Goal: Navigation & Orientation: Find specific page/section

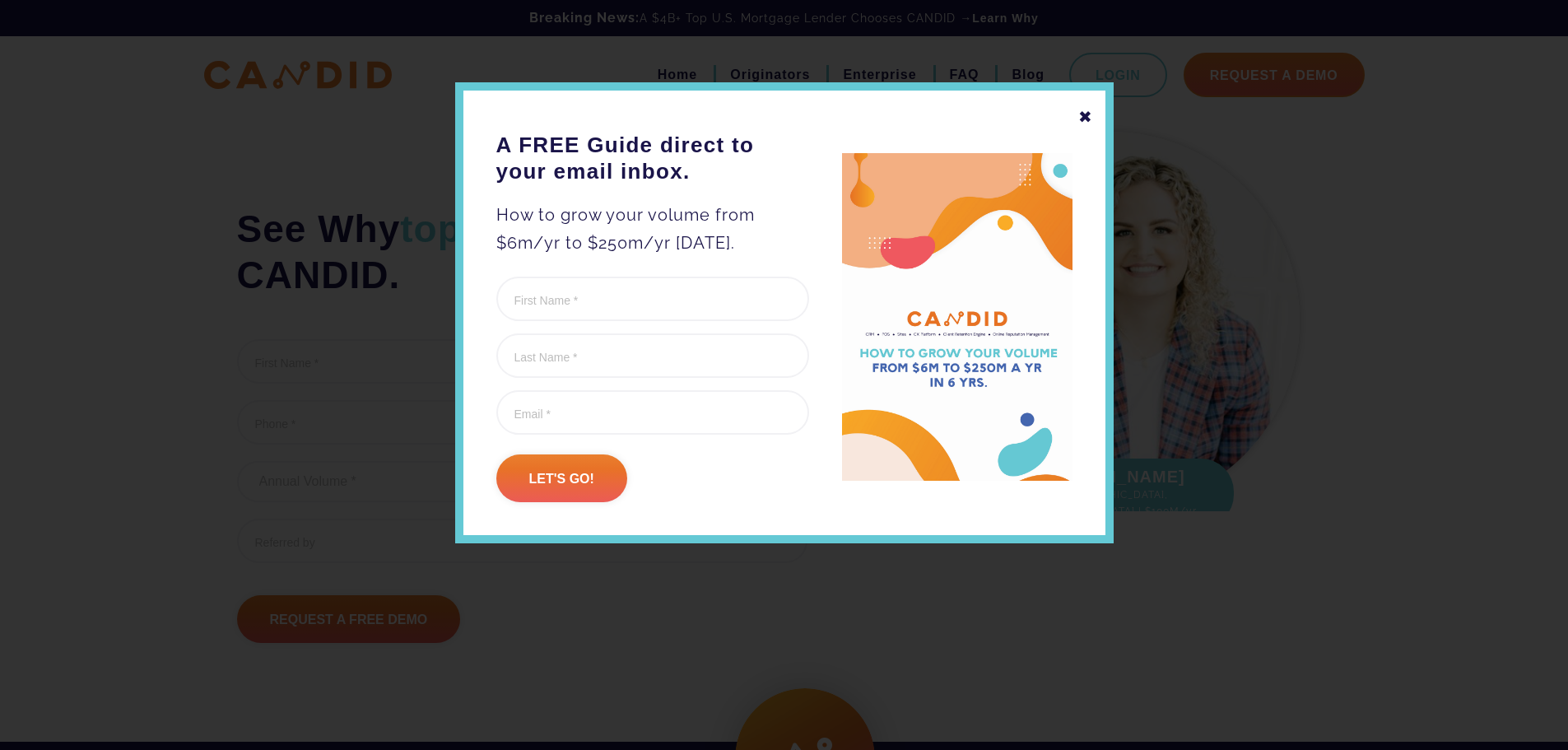
click at [1085, 112] on div "✖" at bounding box center [1085, 116] width 14 height 28
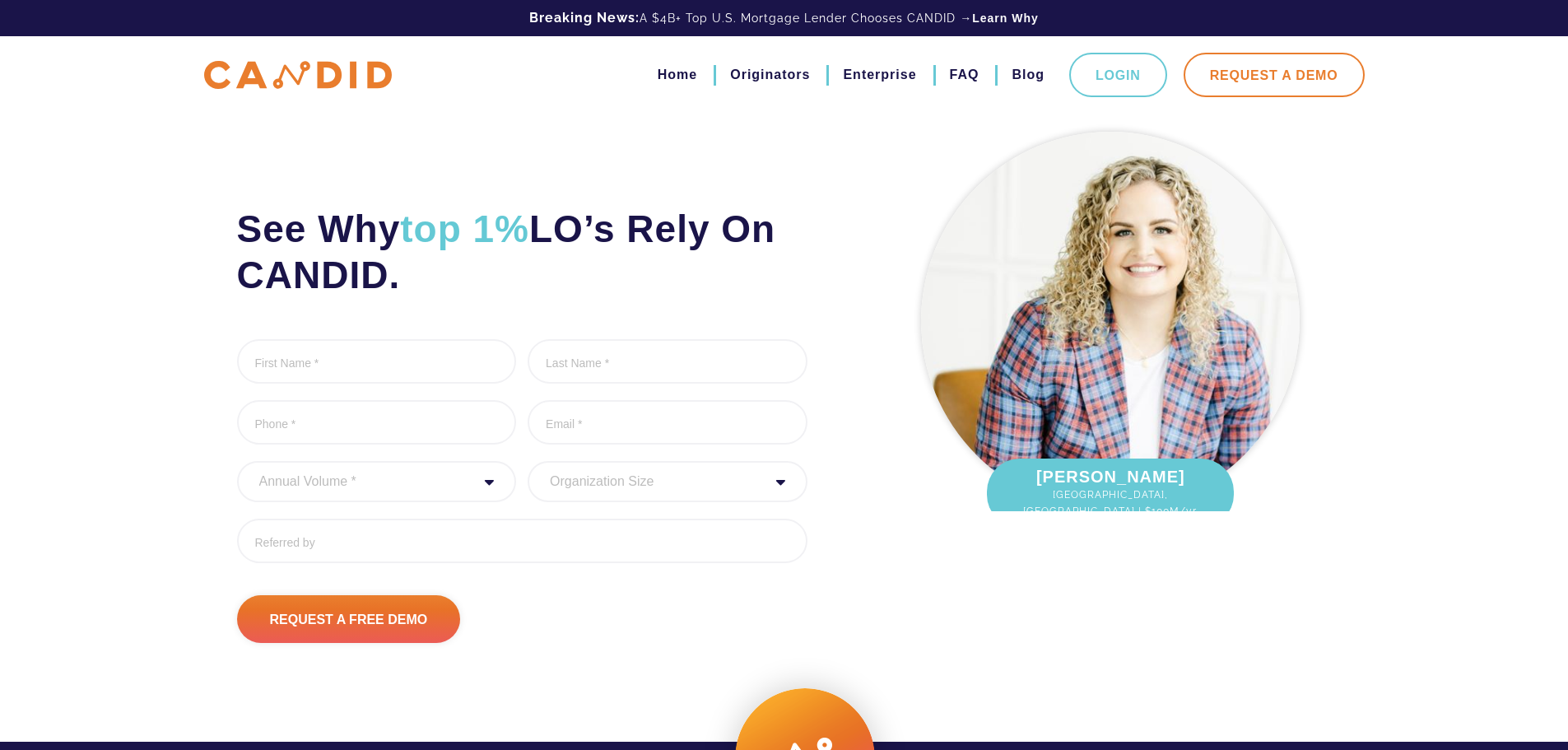
click at [1278, 78] on link "Request A Demo" at bounding box center [1275, 75] width 181 height 44
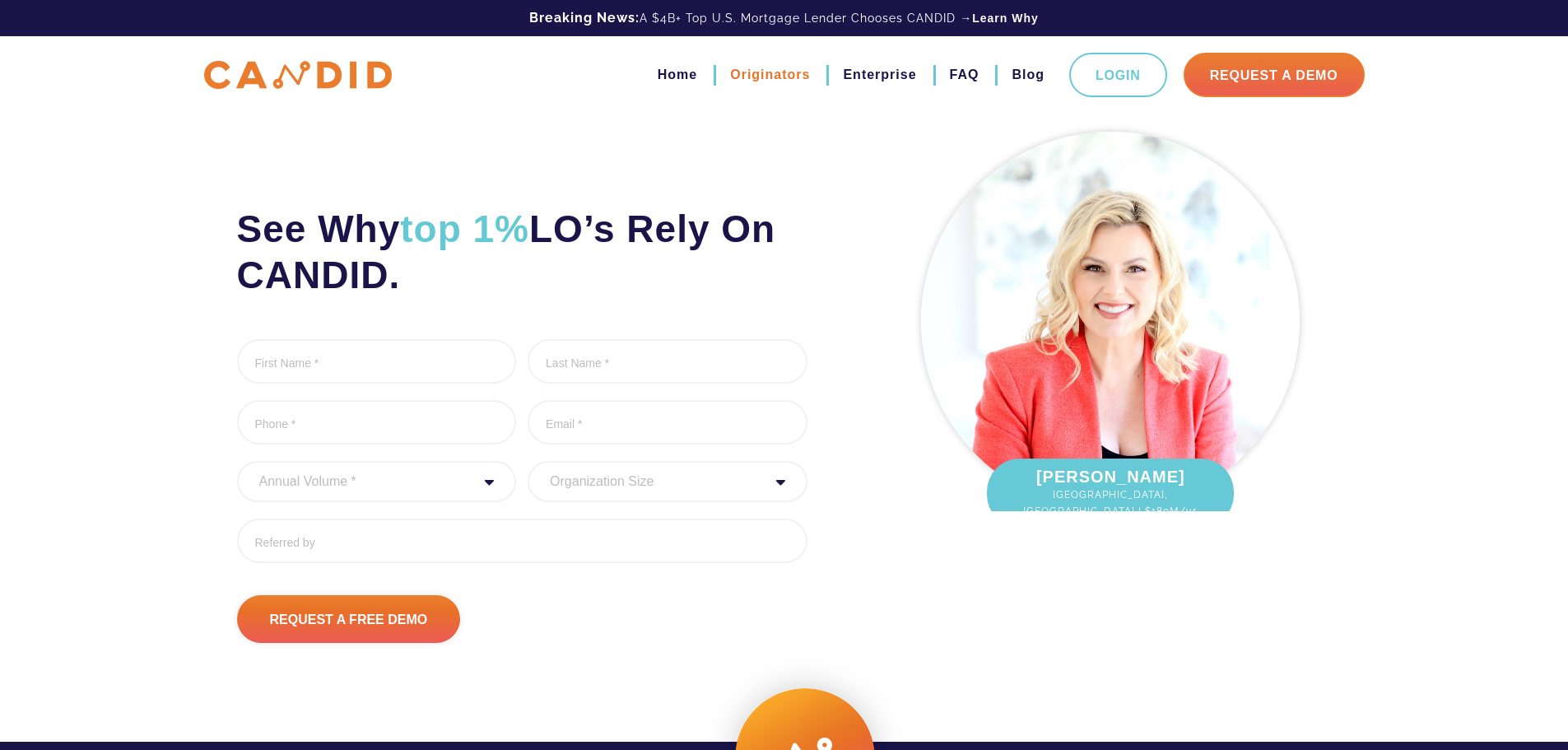
click at [756, 73] on link "Originators" at bounding box center [770, 74] width 80 height 28
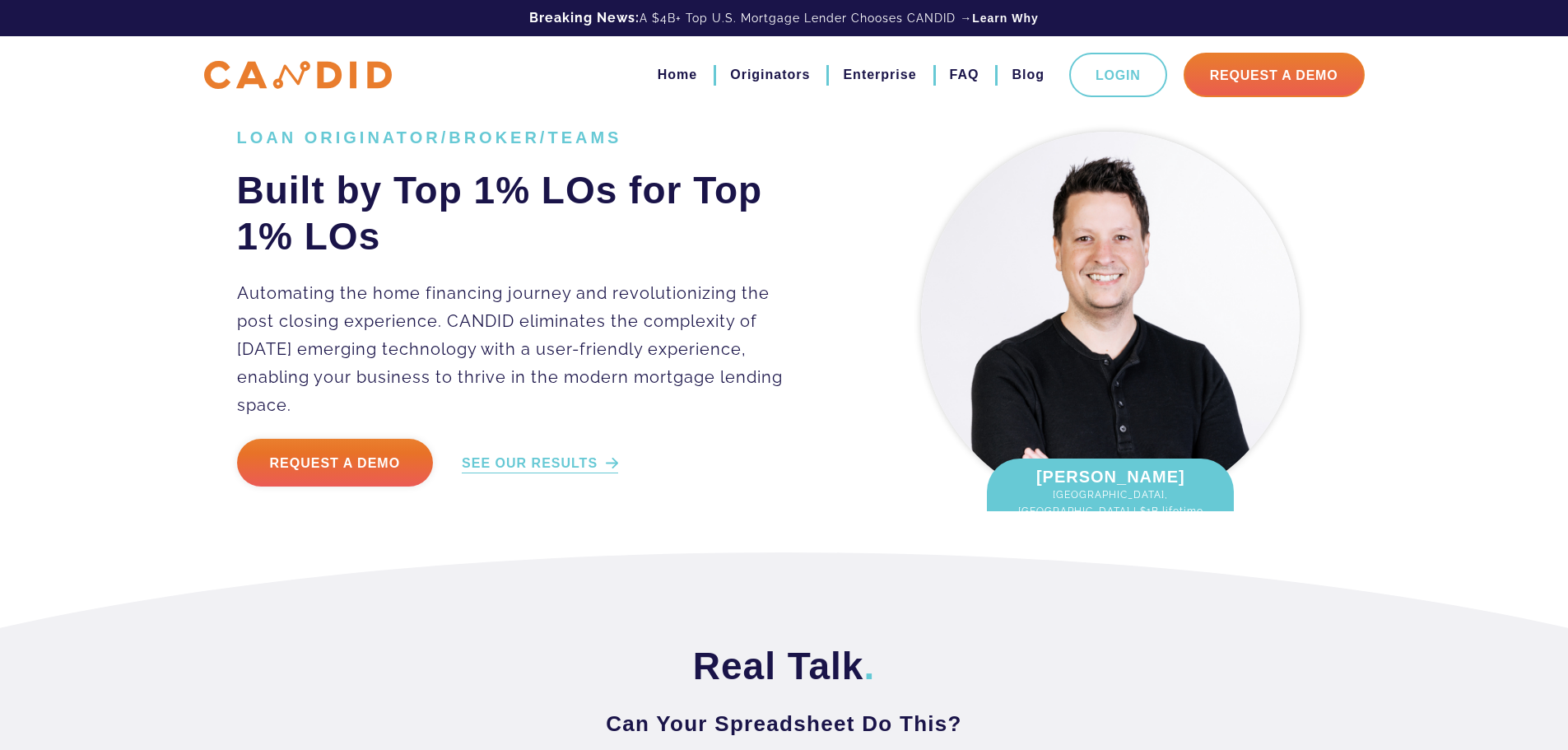
click at [557, 454] on link "SEE OUR RESULTS" at bounding box center [540, 463] width 157 height 19
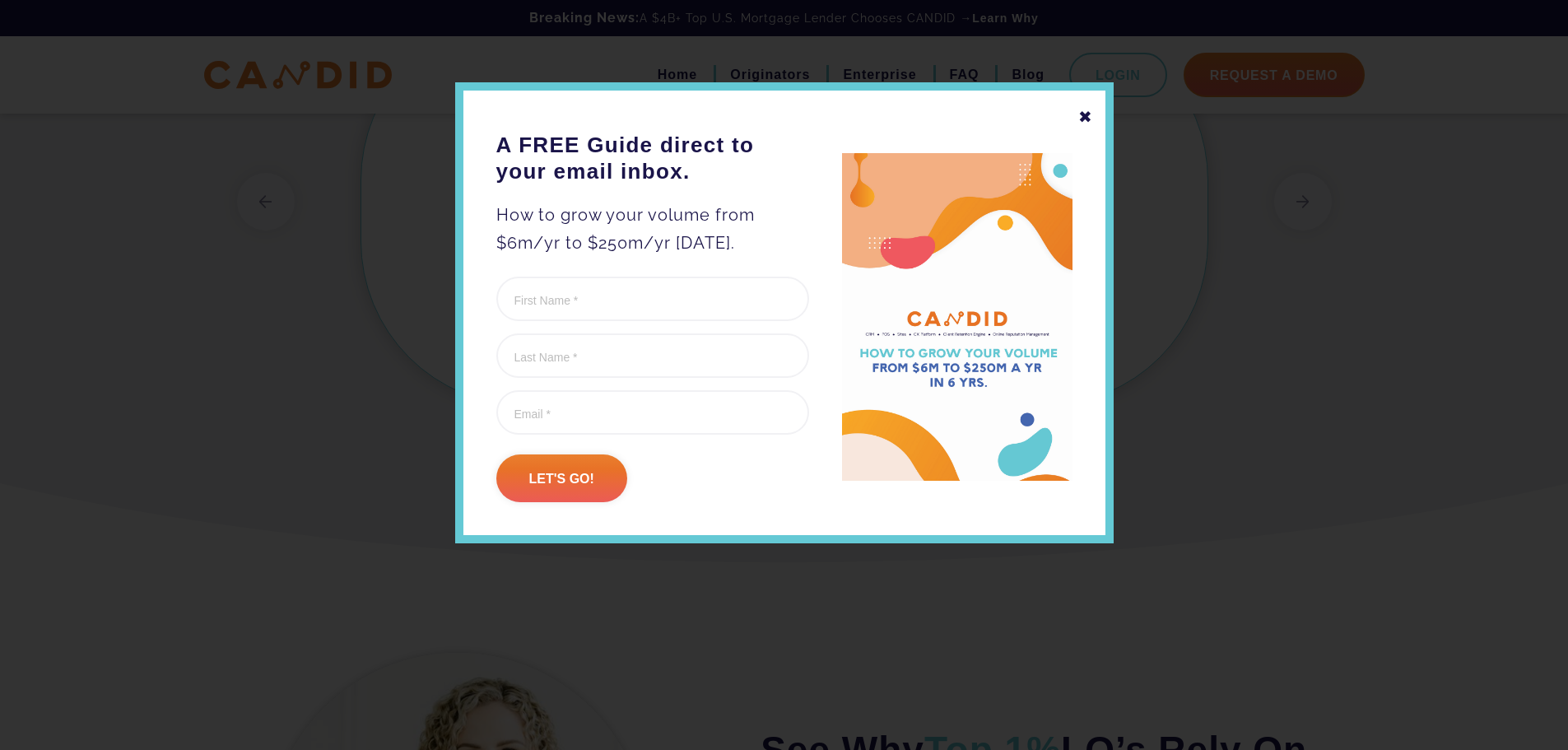
scroll to position [4923, 0]
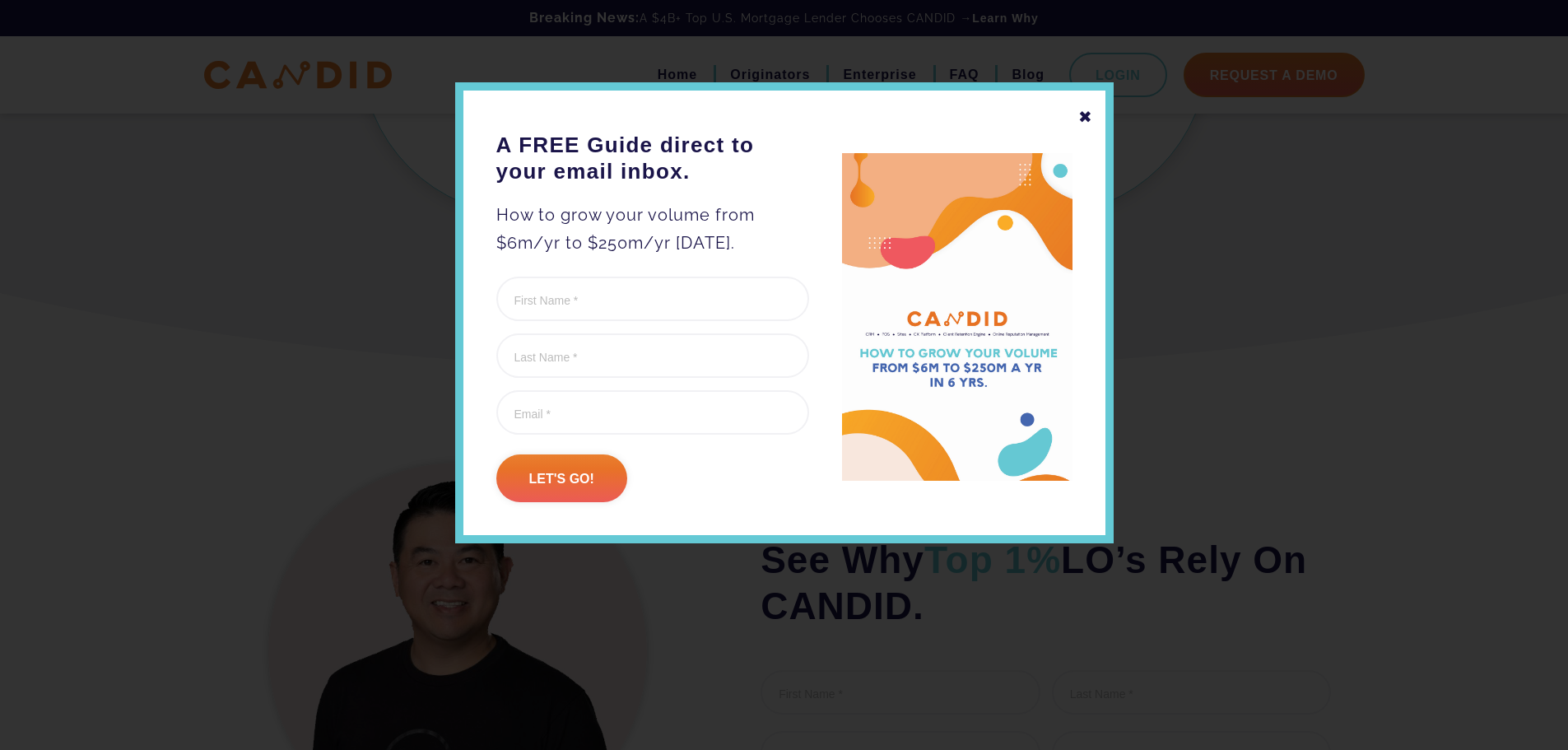
click at [1089, 113] on div "✖" at bounding box center [1085, 116] width 14 height 28
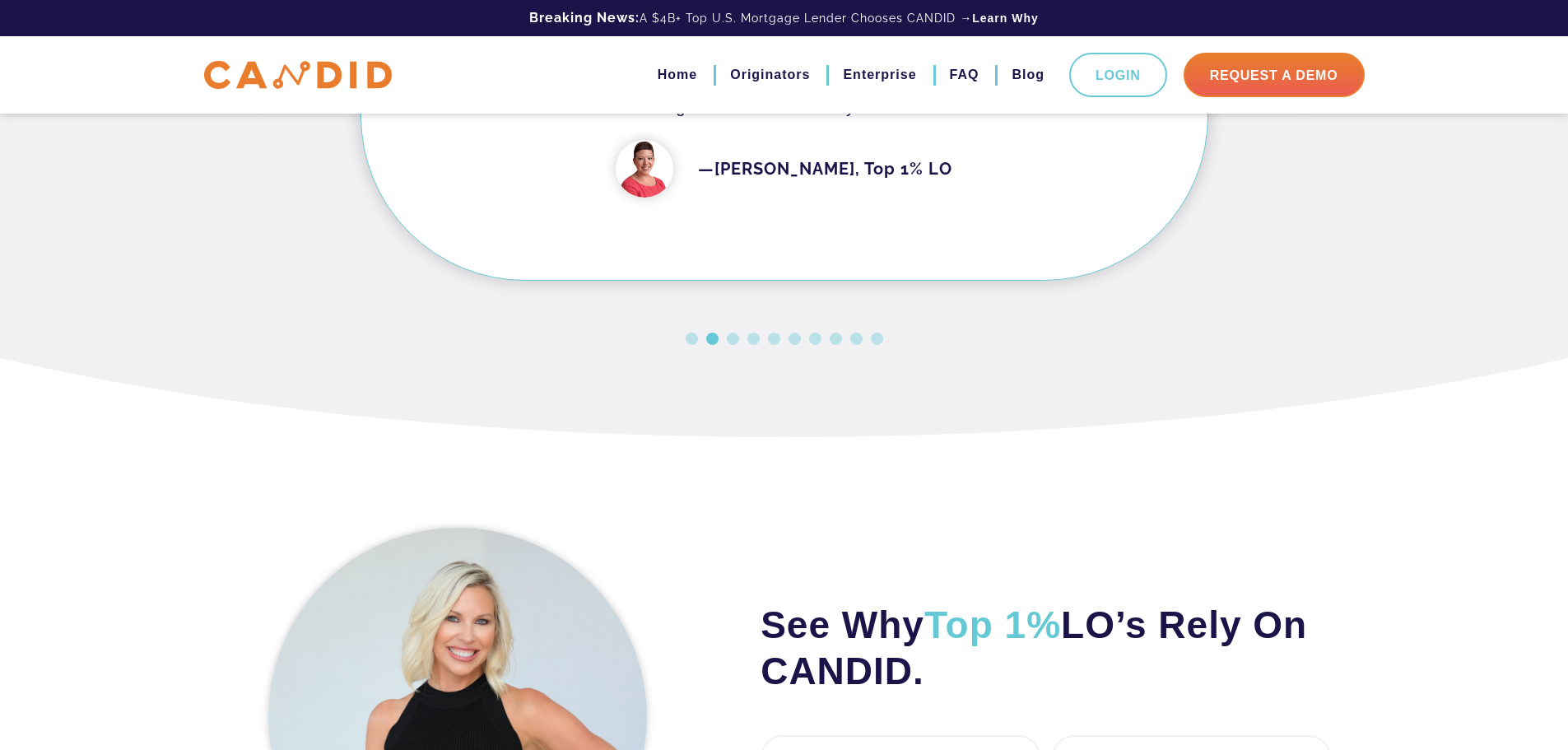
scroll to position [4364, 0]
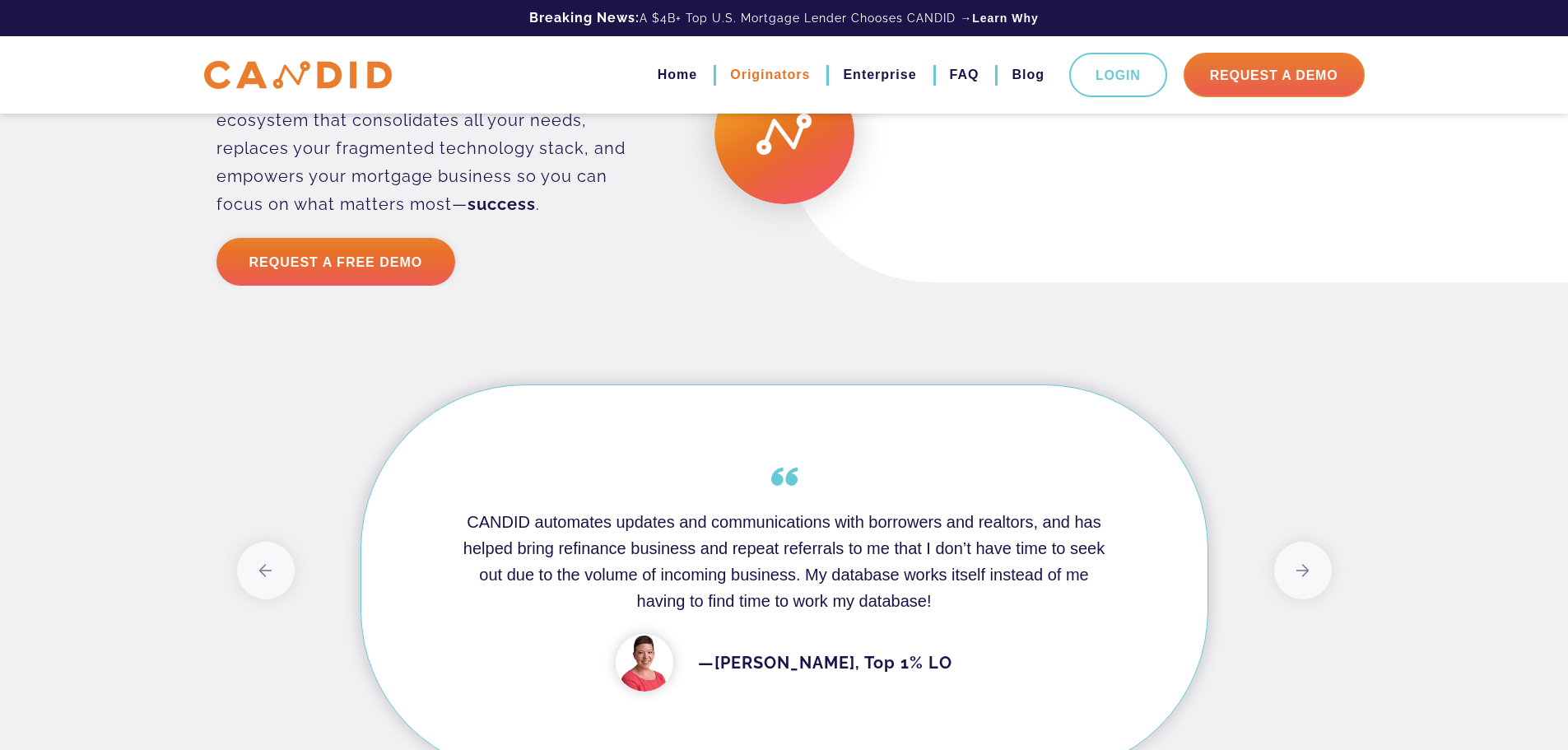
click at [797, 77] on link "Originators" at bounding box center [770, 74] width 80 height 28
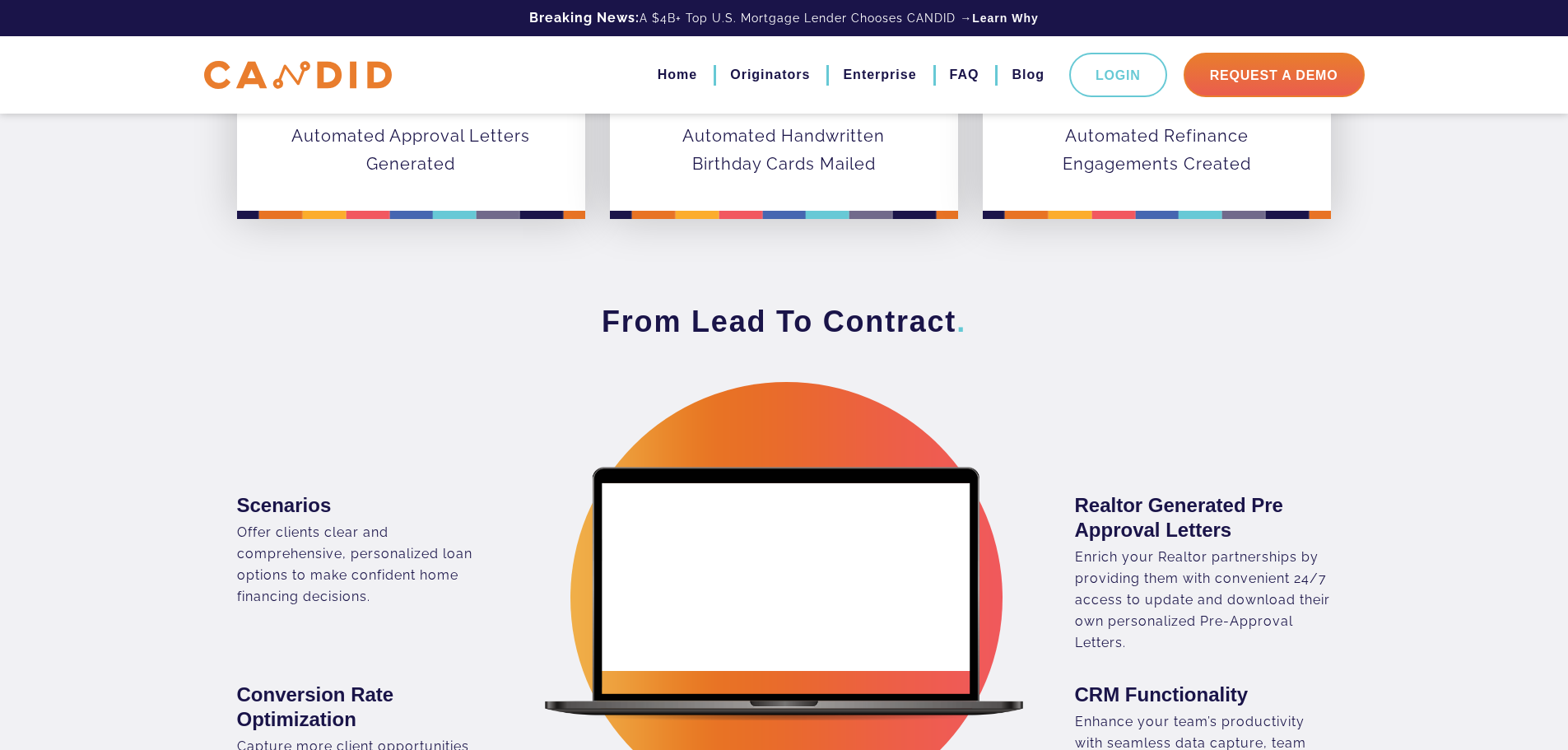
scroll to position [823, 0]
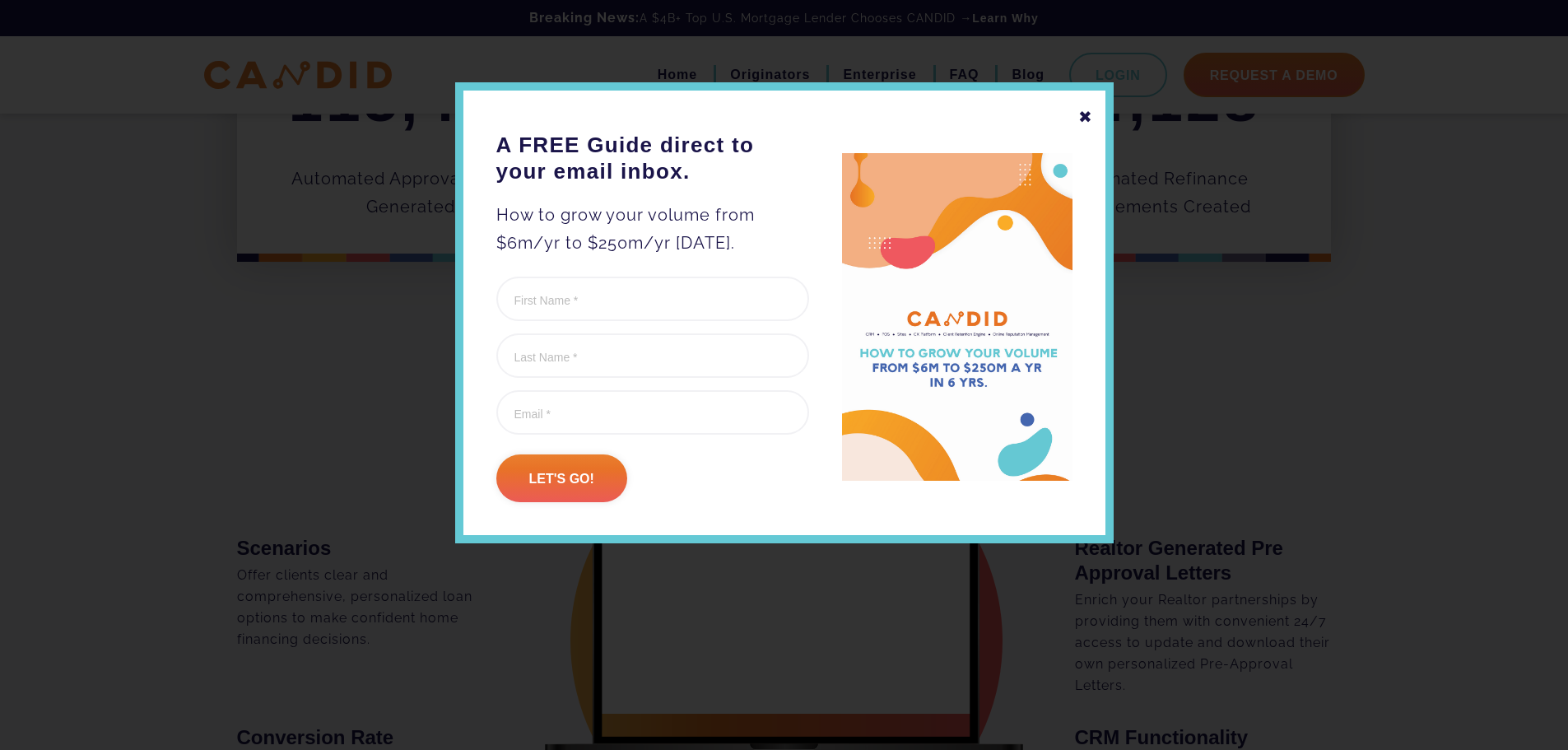
click at [1084, 113] on div "✖" at bounding box center [1085, 116] width 14 height 28
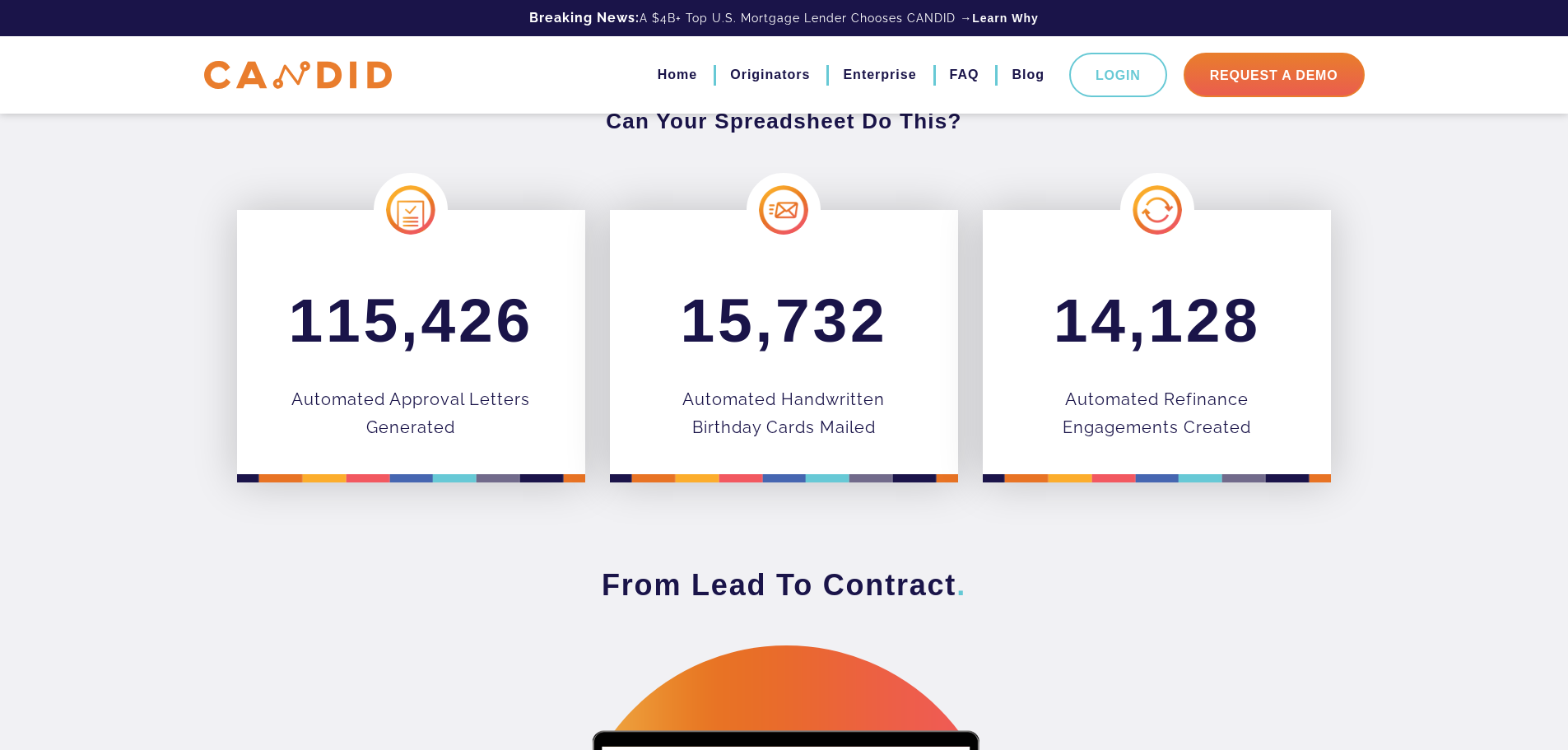
scroll to position [0, 0]
